Goal: Check status: Check status

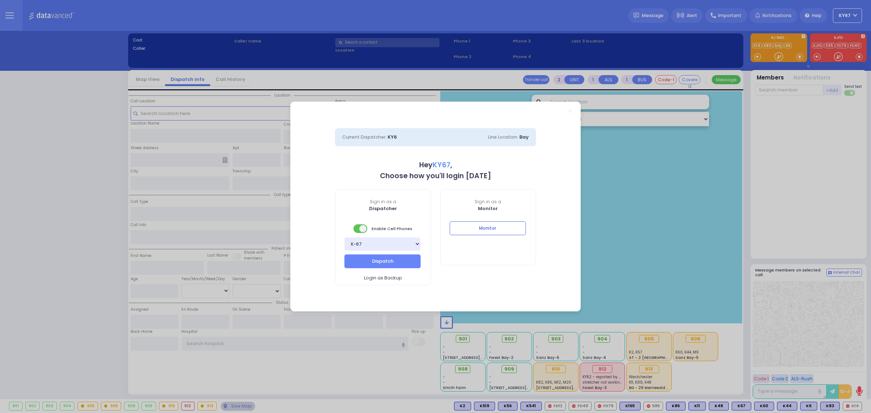
select select "9"
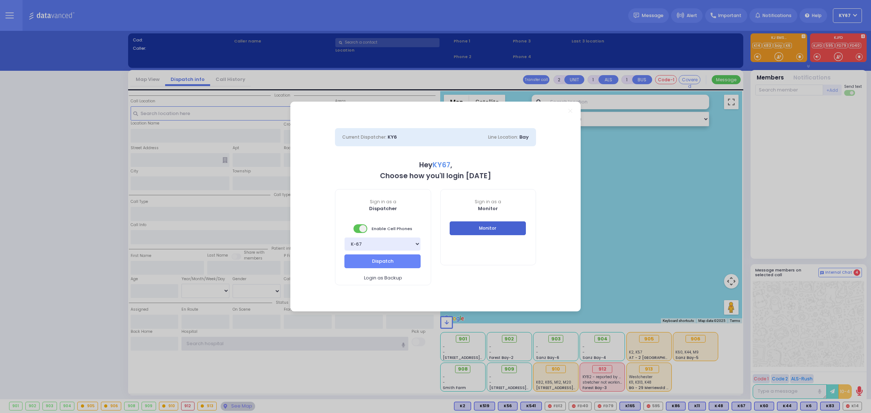
type input "Ky67"
click at [505, 228] on button "Monitor" at bounding box center [488, 228] width 76 height 14
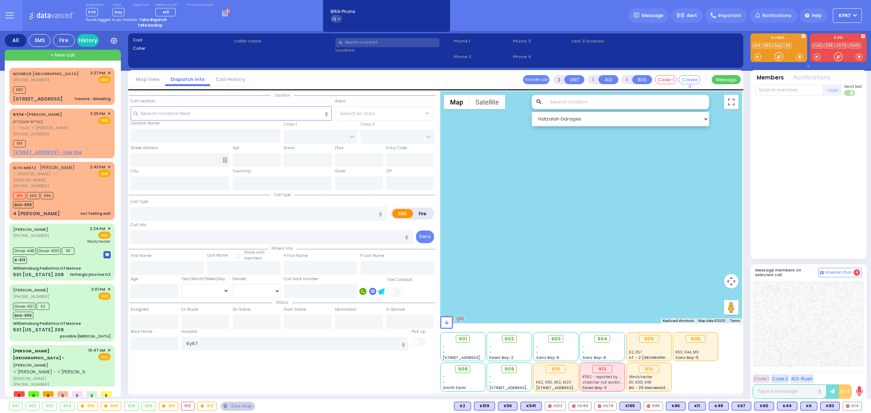
click at [16, 13] on button at bounding box center [9, 15] width 26 height 31
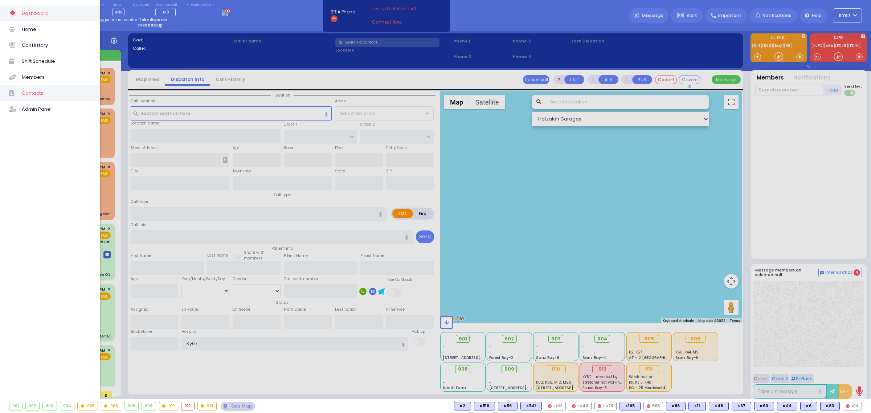
click at [43, 94] on span "Contacts" at bounding box center [56, 93] width 69 height 9
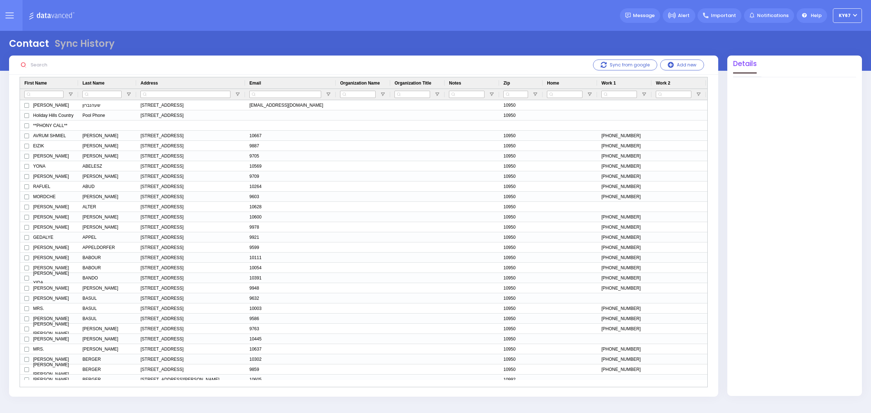
click at [8, 17] on icon at bounding box center [9, 15] width 8 height 8
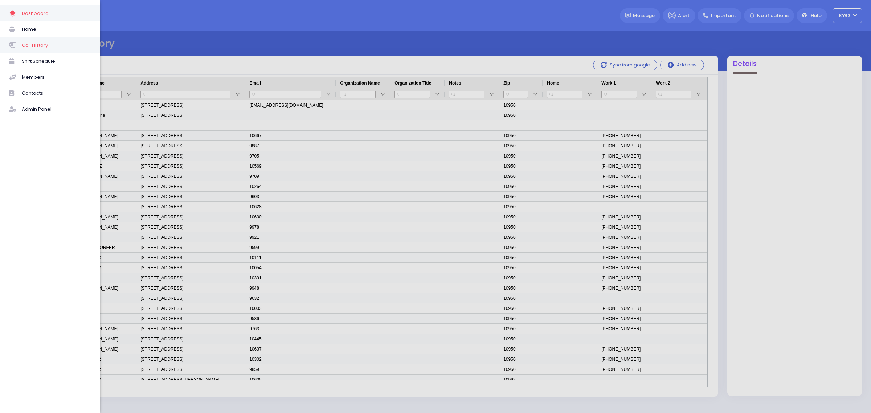
click at [42, 45] on span "Call History" at bounding box center [56, 45] width 69 height 9
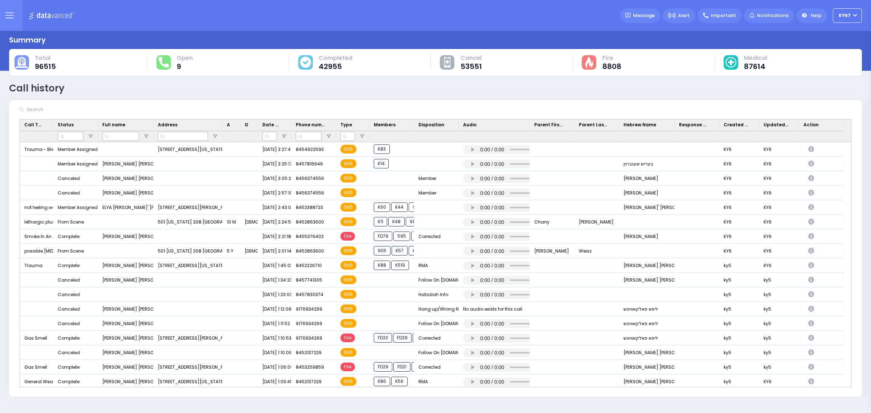
click at [58, 105] on input "text" at bounding box center [78, 110] width 109 height 14
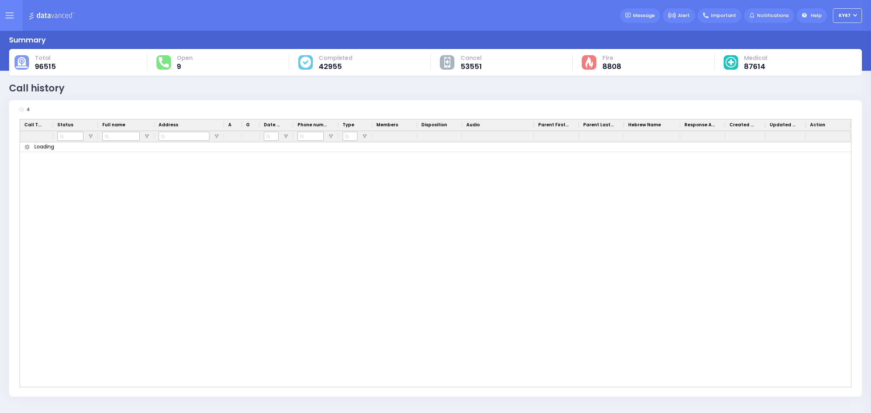
type input "4"
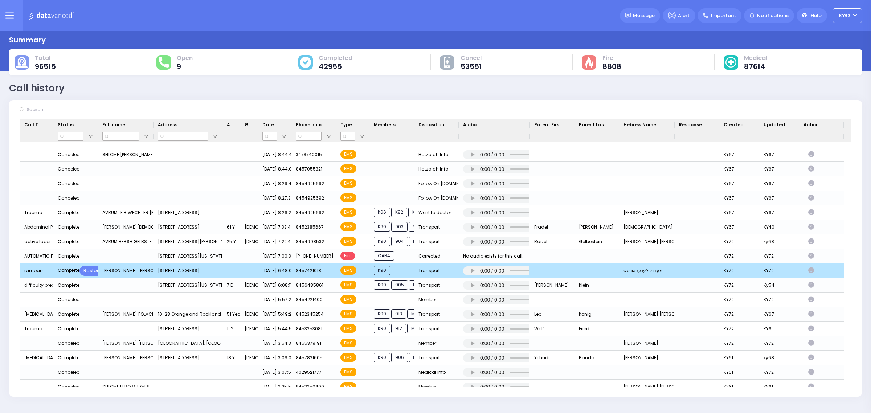
scroll to position [4128, 0]
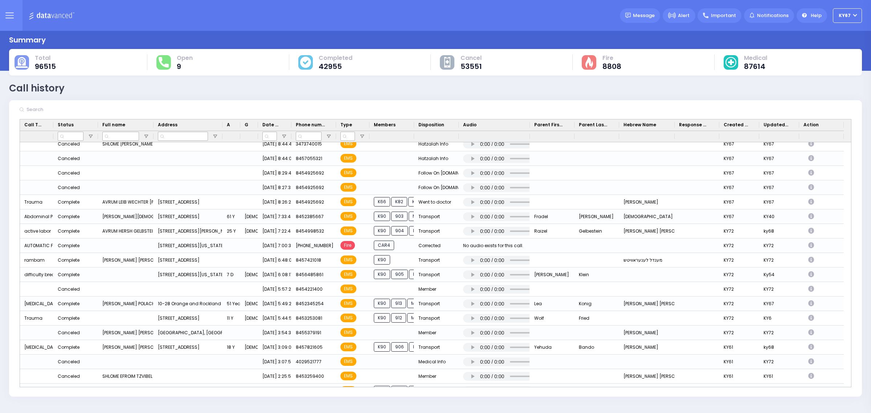
click at [57, 108] on input "text" at bounding box center [78, 110] width 109 height 14
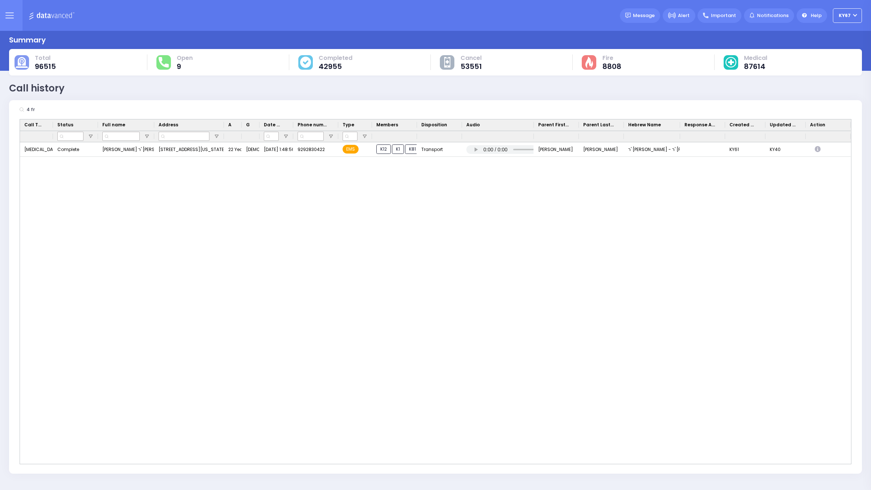
click at [31, 106] on input "4 fr" at bounding box center [78, 110] width 109 height 14
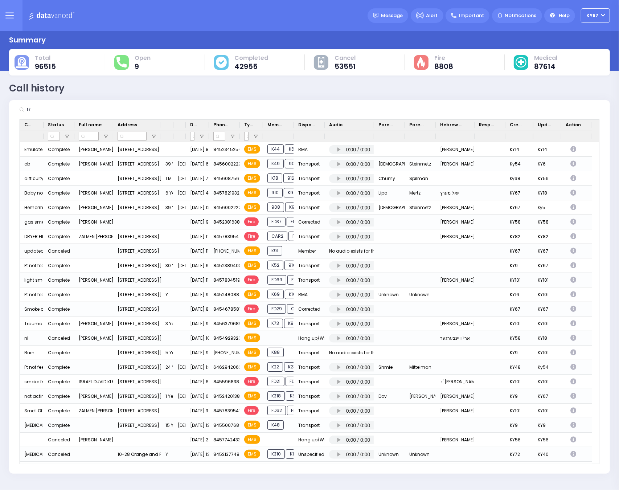
click at [30, 110] on input "fr" at bounding box center [78, 110] width 109 height 14
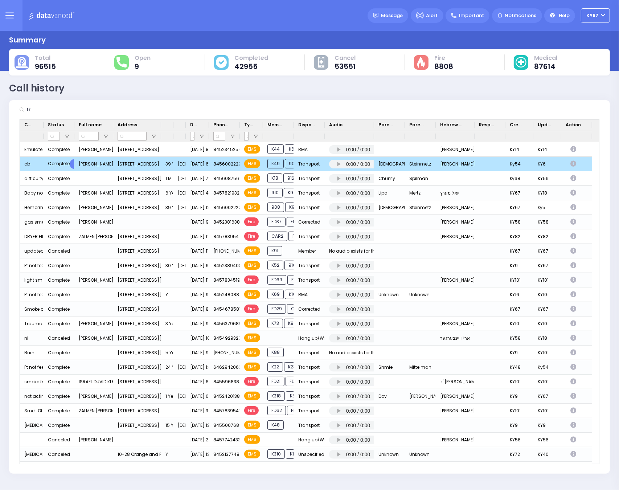
type input "f"
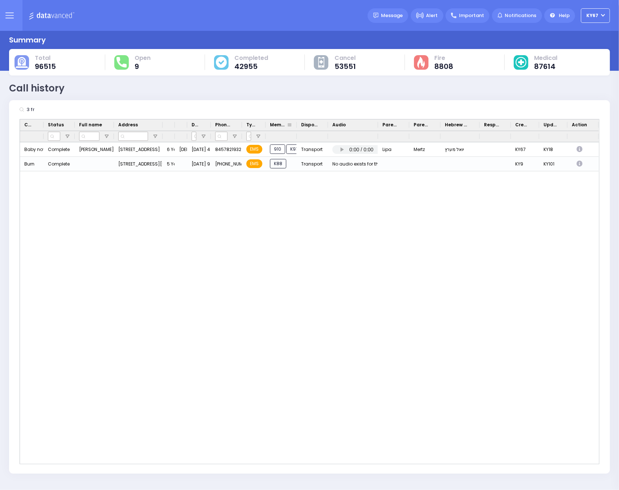
type input "3 fr"
drag, startPoint x: 296, startPoint y: 122, endPoint x: 360, endPoint y: 122, distance: 64.2
click at [360, 122] on div at bounding box center [361, 124] width 3 height 11
